Goal: Task Accomplishment & Management: Use online tool/utility

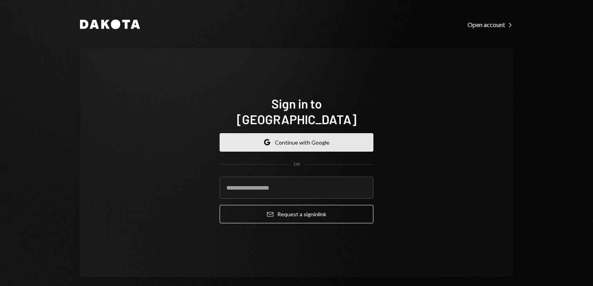
click at [292, 140] on button "Google Continue with Google" at bounding box center [297, 142] width 154 height 18
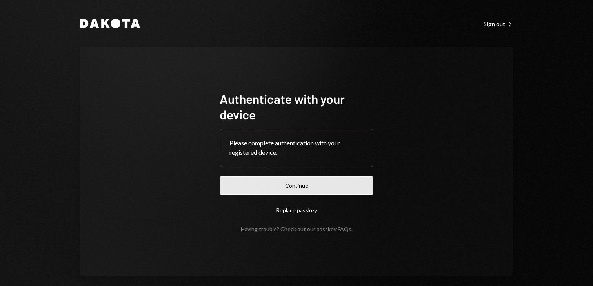
click at [341, 180] on button "Continue" at bounding box center [297, 186] width 154 height 18
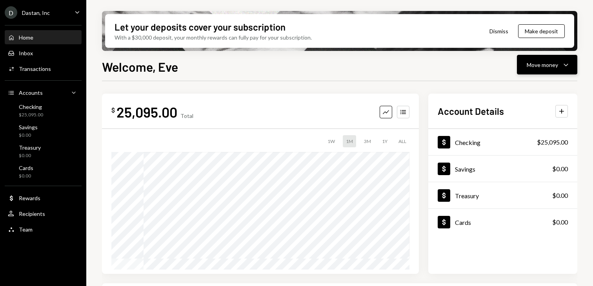
click at [528, 65] on div "Move money" at bounding box center [542, 65] width 31 height 8
click at [514, 85] on div "Send" at bounding box center [540, 88] width 57 height 8
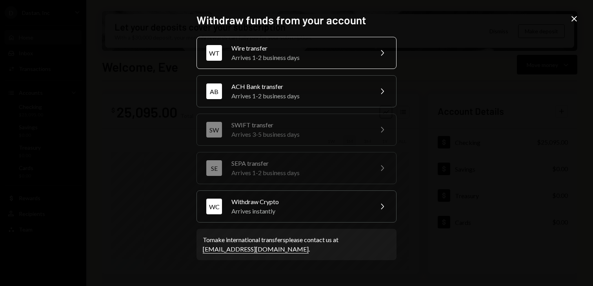
click at [290, 55] on div "Arrives 1-2 business days" at bounding box center [299, 57] width 137 height 9
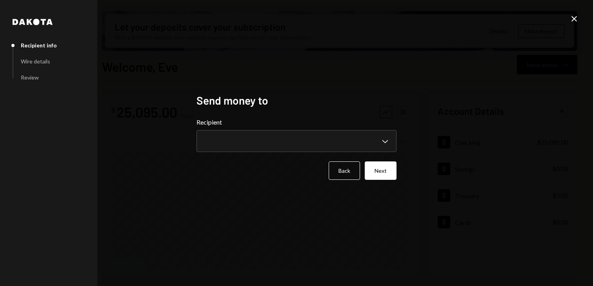
click at [280, 130] on div "**********" at bounding box center [297, 135] width 200 height 35
click at [277, 140] on body "D Dastan, Inc Caret Down Home Home Inbox Inbox Activities Transactions Accounts…" at bounding box center [296, 143] width 593 height 286
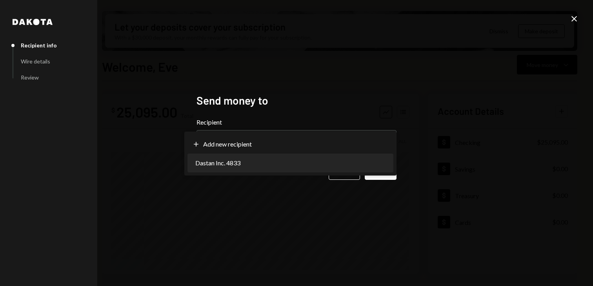
select select "**********"
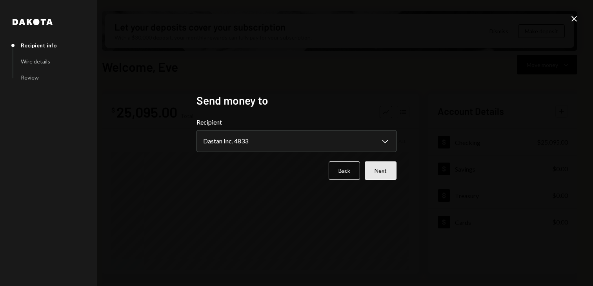
click at [376, 173] on button "Next" at bounding box center [381, 171] width 32 height 18
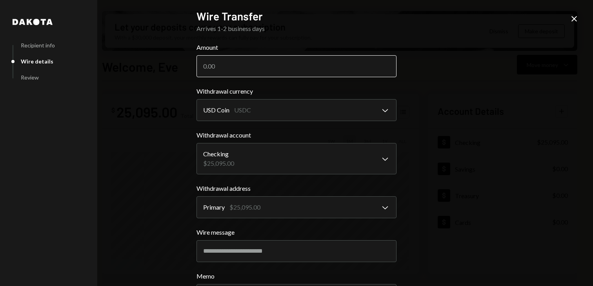
click at [265, 77] on input "Amount" at bounding box center [297, 66] width 200 height 22
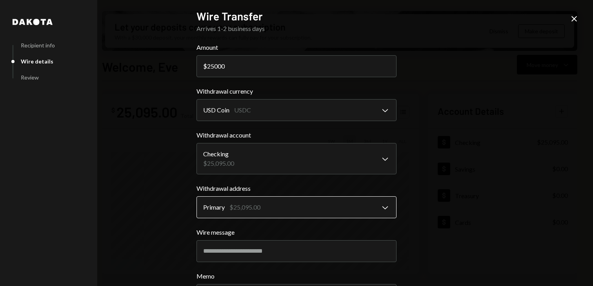
scroll to position [69, 0]
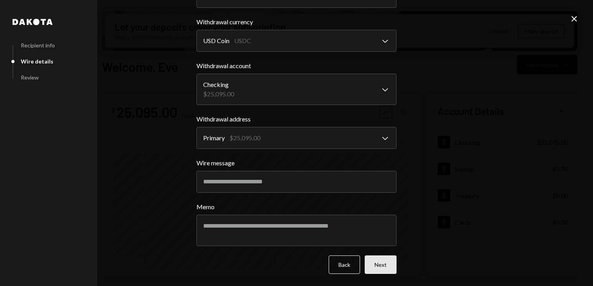
type input "25000"
click at [377, 265] on button "Next" at bounding box center [381, 265] width 32 height 18
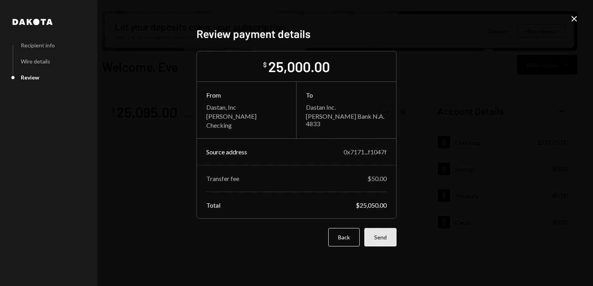
click at [375, 235] on button "Send" at bounding box center [381, 237] width 32 height 18
